Goal: Task Accomplishment & Management: Manage account settings

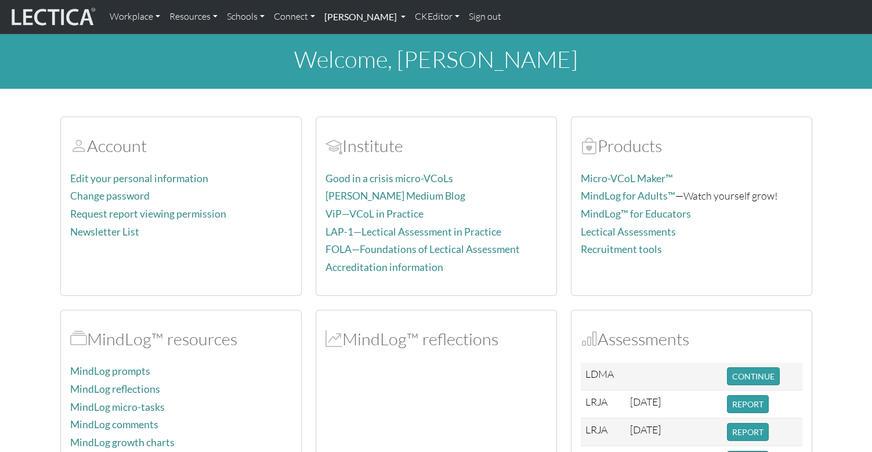
click at [337, 18] on link "[PERSON_NAME]" at bounding box center [365, 17] width 91 height 24
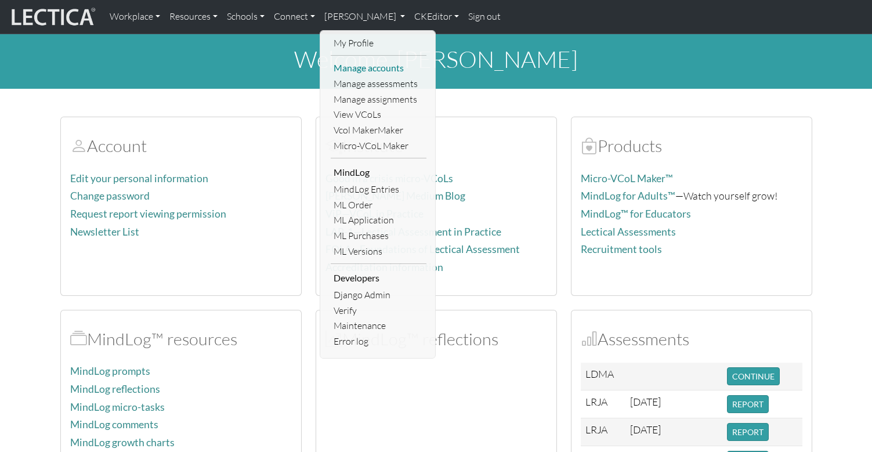
click at [338, 62] on link "Manage accounts" at bounding box center [379, 68] width 96 height 16
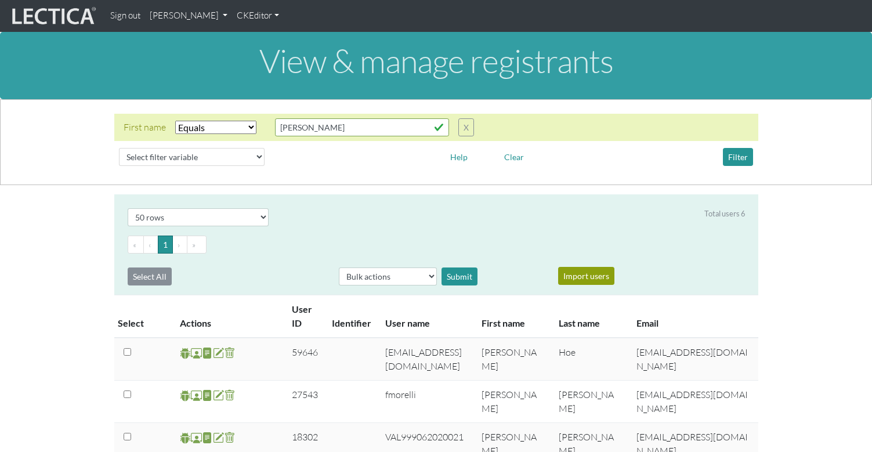
select select "iexact"
select select "50"
click at [173, 18] on link "[PERSON_NAME]" at bounding box center [188, 16] width 87 height 23
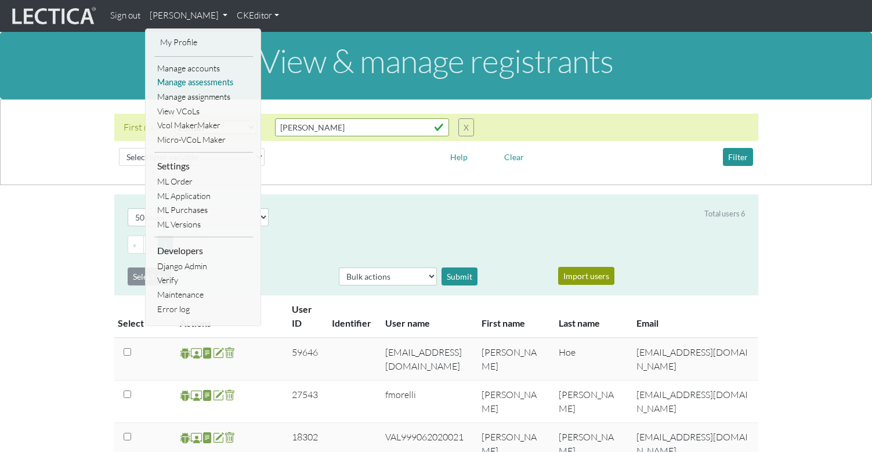
click at [181, 77] on link "Manage assessments" at bounding box center [203, 82] width 99 height 15
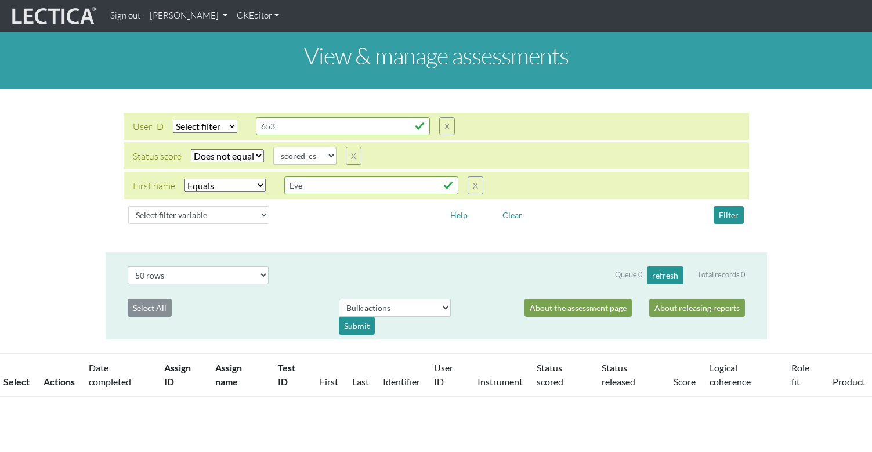
select select "not_iexact"
select select "scored_cs"
select select "iexact"
select select "50"
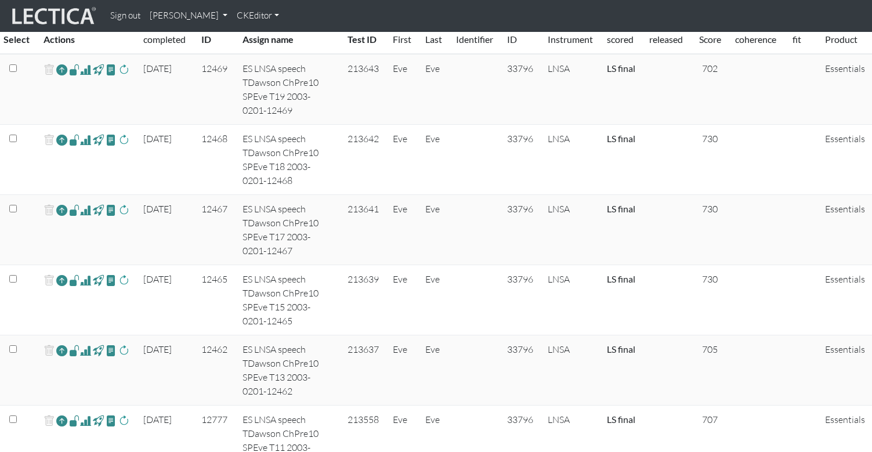
scroll to position [374, 0]
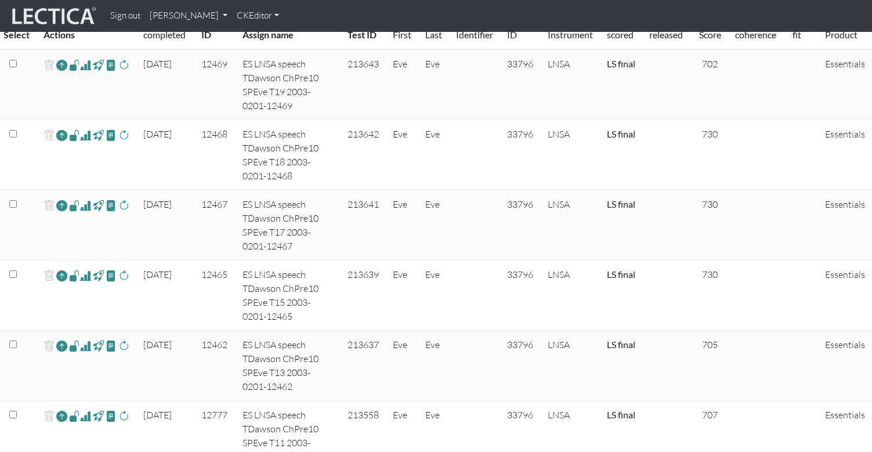
click at [80, 198] on span at bounding box center [85, 205] width 11 height 14
